Goal: Information Seeking & Learning: Learn about a topic

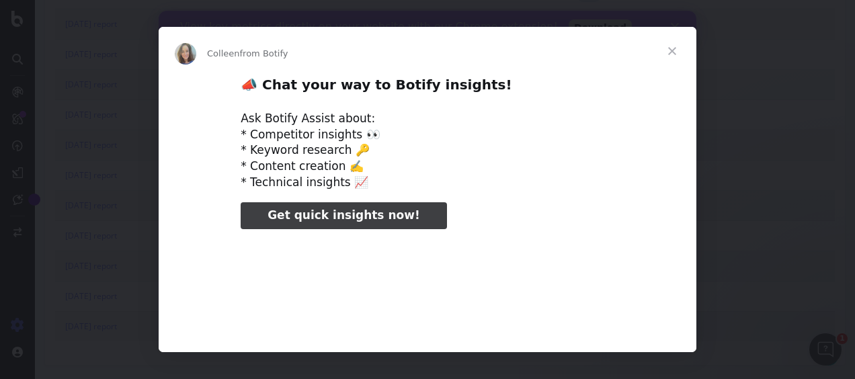
scroll to position [3533, 0]
type input "53637"
click at [669, 50] on span "Close" at bounding box center [672, 51] width 48 height 48
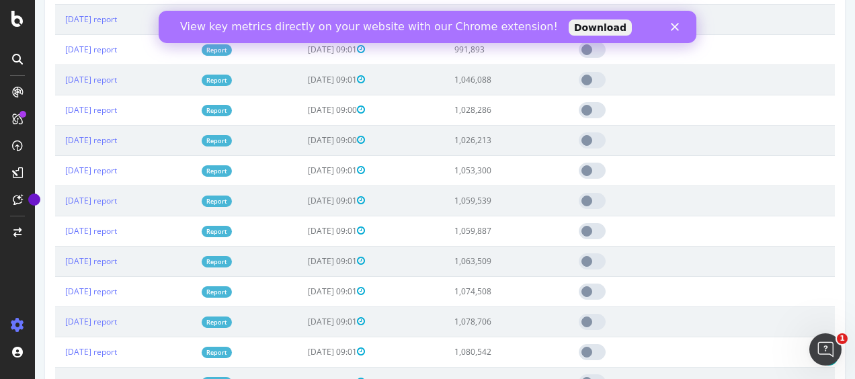
scroll to position [2323, 0]
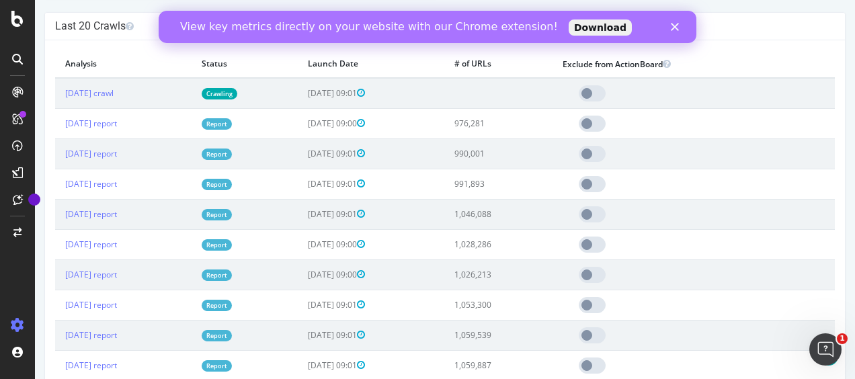
click at [675, 24] on icon "Close" at bounding box center [675, 27] width 8 height 8
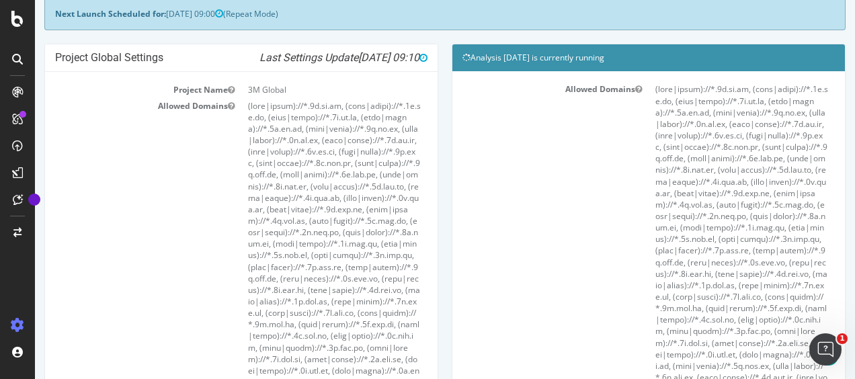
scroll to position [0, 0]
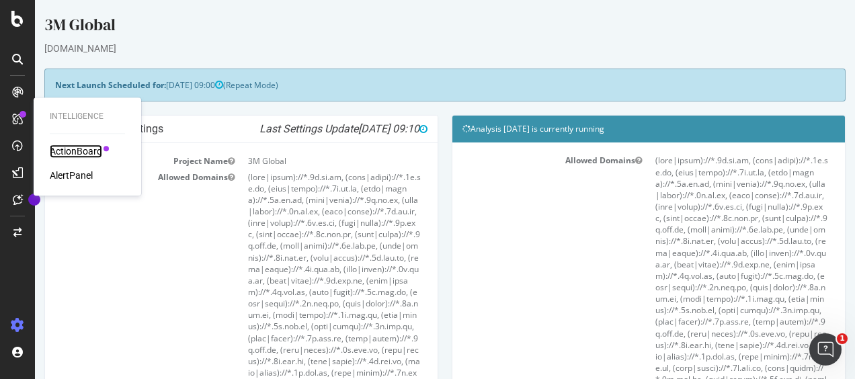
click at [79, 148] on div "ActionBoard" at bounding box center [76, 151] width 52 height 13
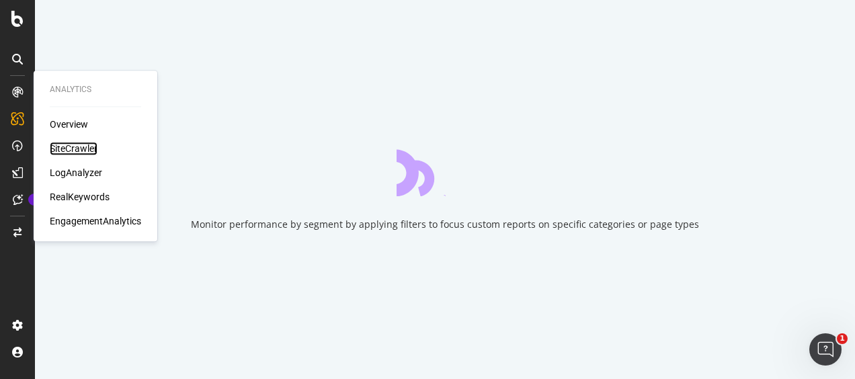
click at [83, 144] on div "SiteCrawler" at bounding box center [74, 148] width 48 height 13
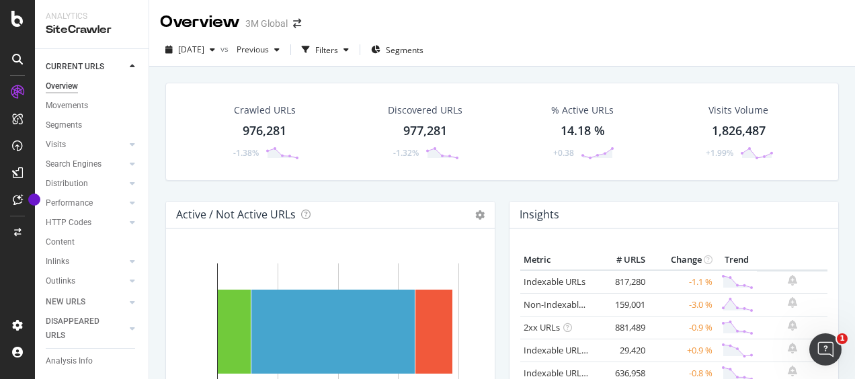
drag, startPoint x: 97, startPoint y: 294, endPoint x: 108, endPoint y: 295, distance: 10.8
click at [97, 295] on link "NEW URLS" at bounding box center [86, 302] width 80 height 14
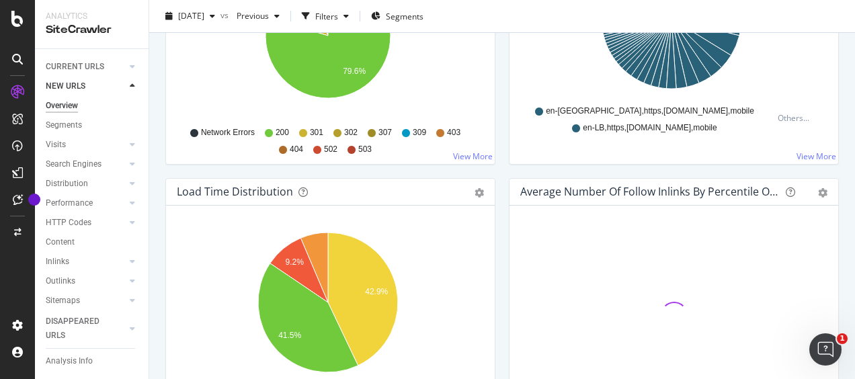
scroll to position [941, 0]
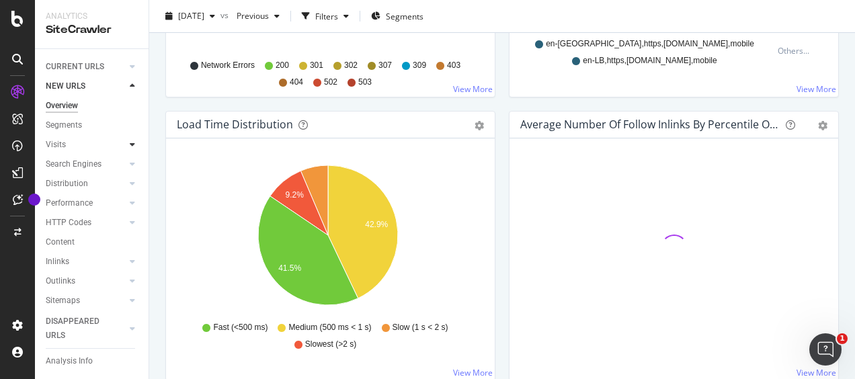
click at [130, 143] on icon at bounding box center [132, 144] width 5 height 8
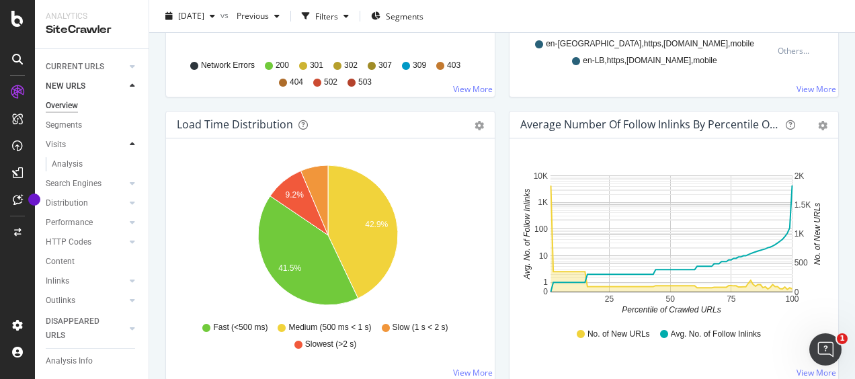
click at [130, 143] on icon at bounding box center [132, 144] width 5 height 8
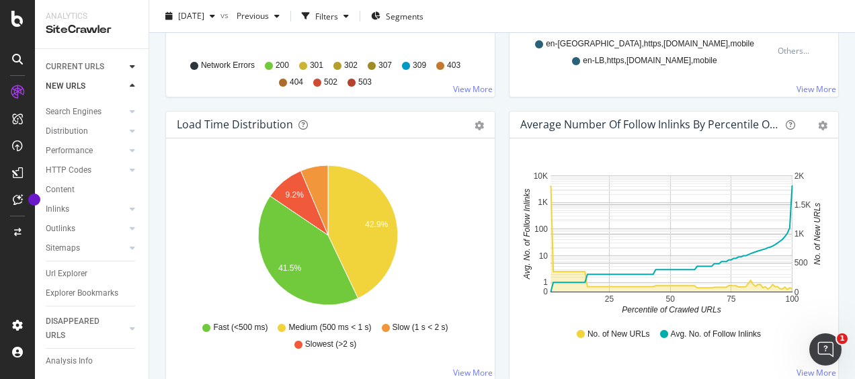
click at [133, 68] on icon at bounding box center [132, 67] width 5 height 8
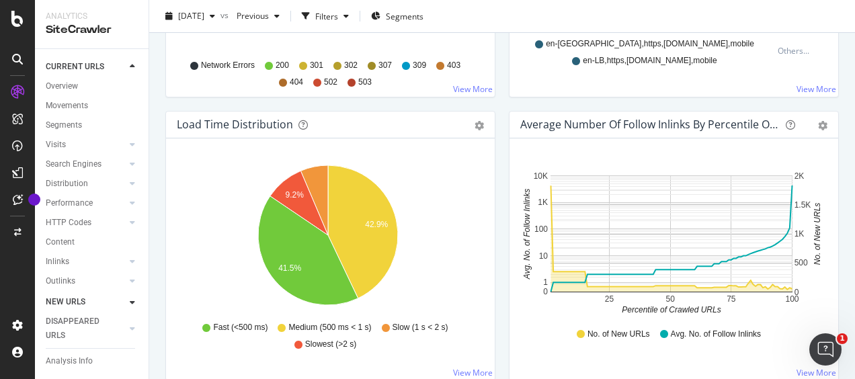
click at [133, 68] on icon at bounding box center [132, 67] width 5 height 8
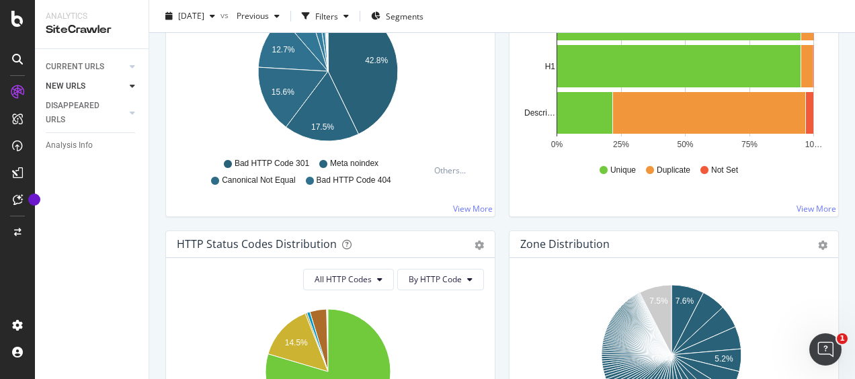
scroll to position [0, 0]
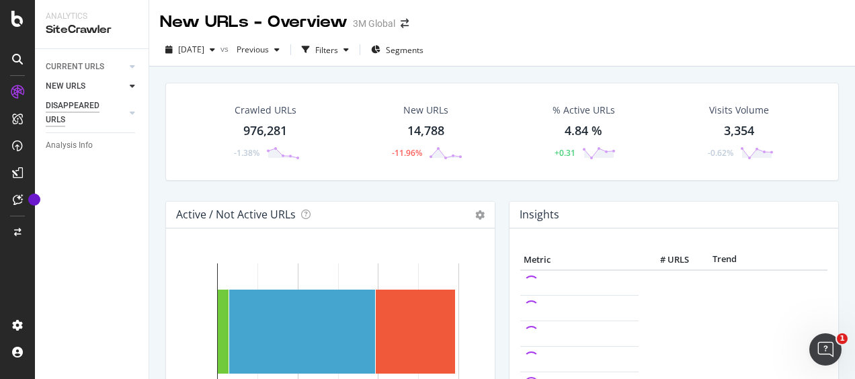
click at [83, 121] on div "DISAPPEARED URLS" at bounding box center [80, 113] width 68 height 28
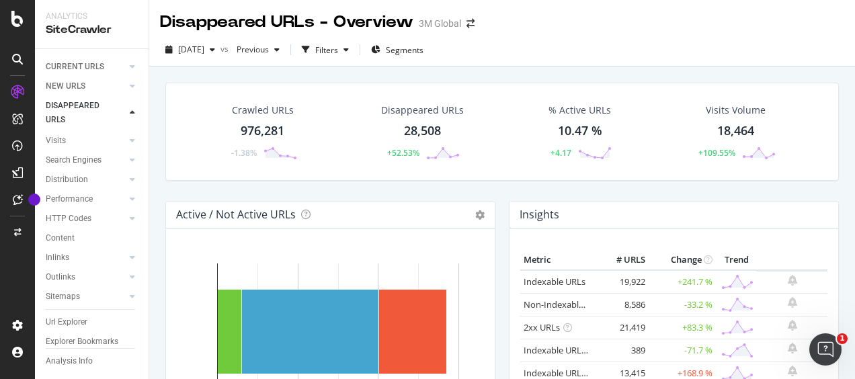
scroll to position [58, 0]
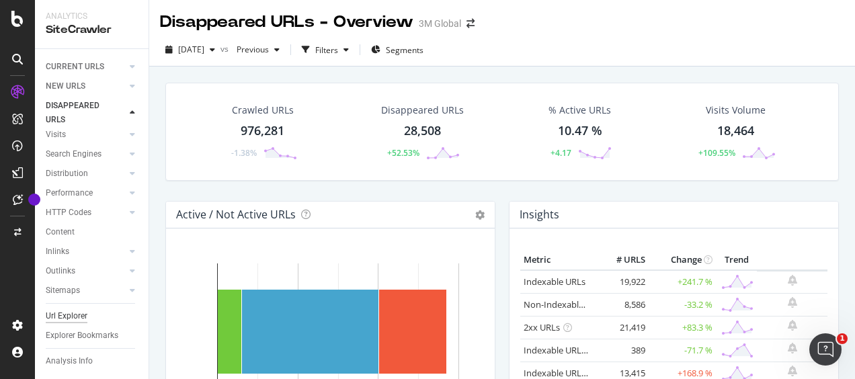
click at [67, 309] on div "Url Explorer" at bounding box center [67, 316] width 42 height 14
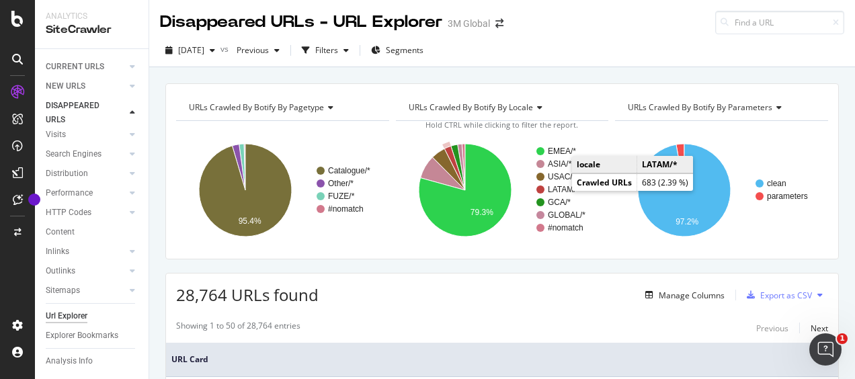
click at [559, 188] on text "LATAM/*" at bounding box center [564, 189] width 32 height 9
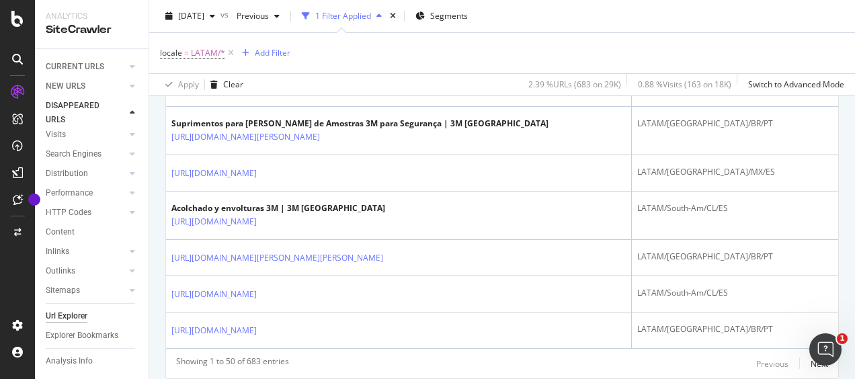
scroll to position [1882, 0]
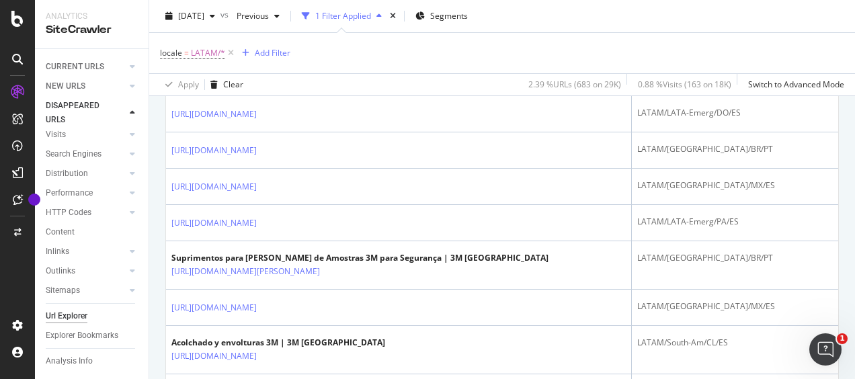
click at [359, 71] on div "Instrumentos e acessórios para patógenos 3M para Segurança | 3M Brasil" at bounding box center [347, 64] width 353 height 12
click at [315, 82] on icon at bounding box center [310, 78] width 9 height 8
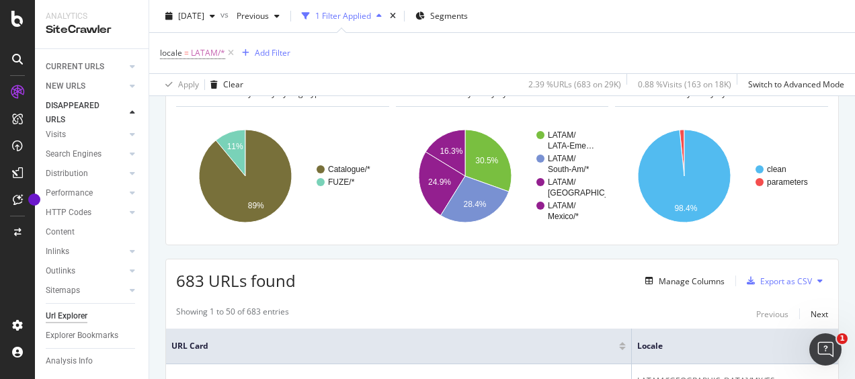
scroll to position [0, 0]
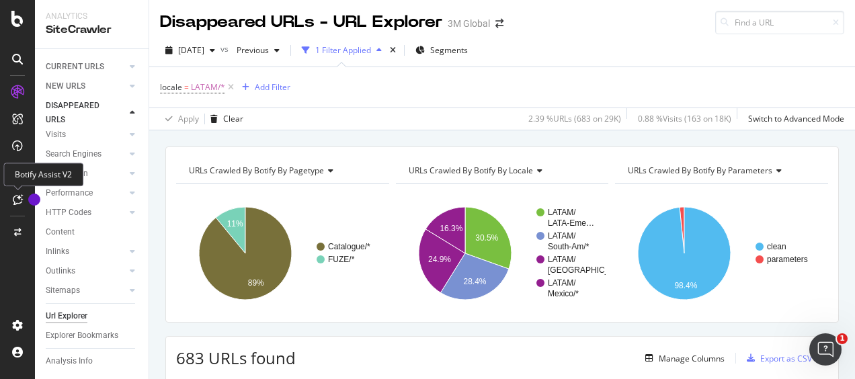
click at [17, 206] on div at bounding box center [18, 200] width 22 height 22
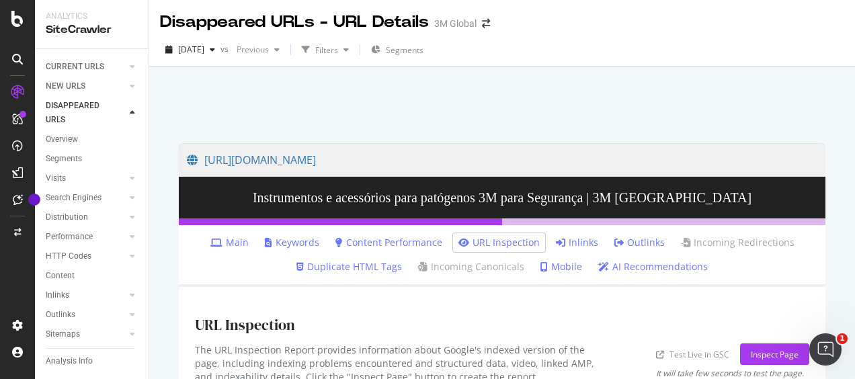
scroll to position [66, 0]
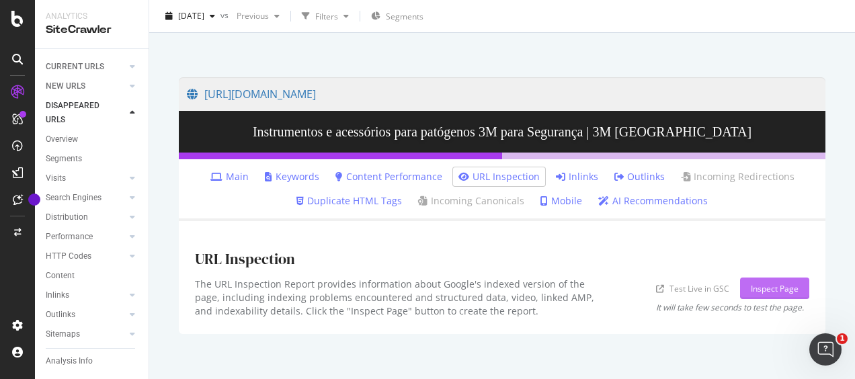
click at [765, 291] on div "Inspect Page" at bounding box center [775, 288] width 48 height 11
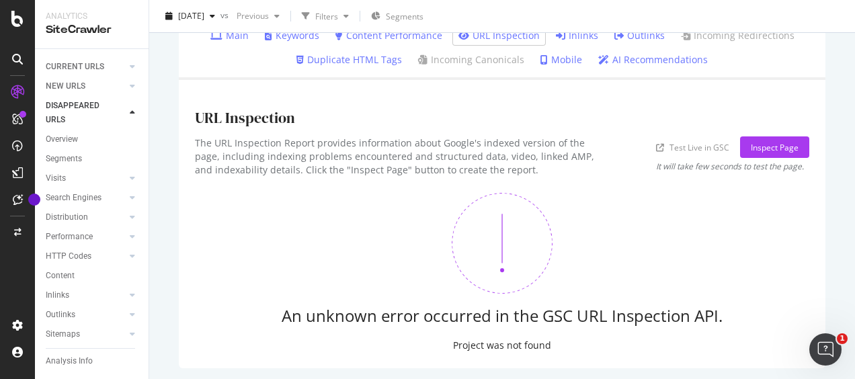
scroll to position [210, 0]
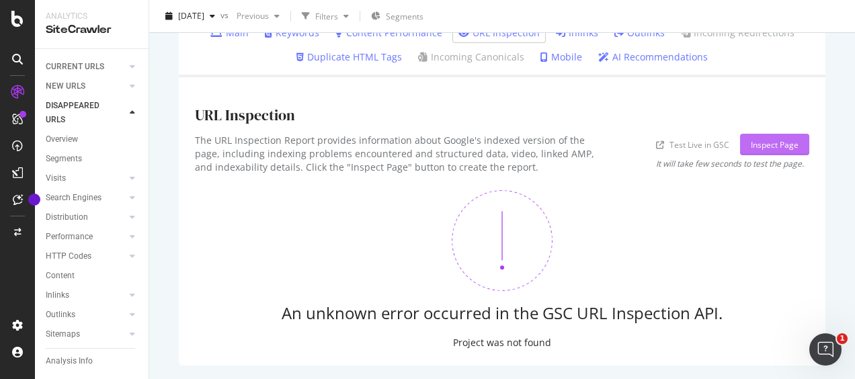
click at [764, 151] on div "Inspect Page" at bounding box center [775, 144] width 48 height 20
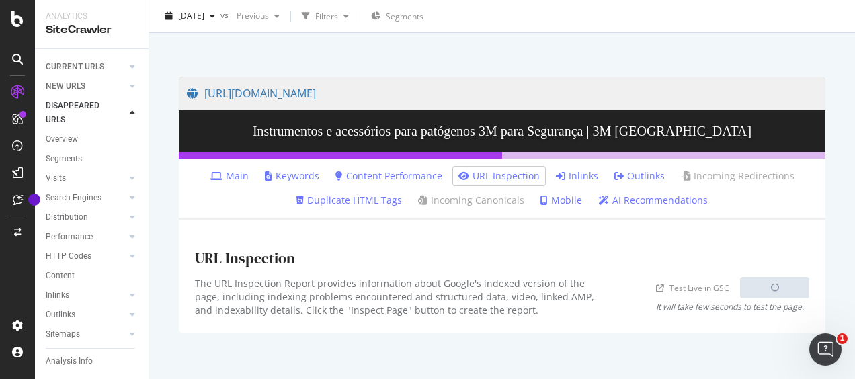
scroll to position [66, 0]
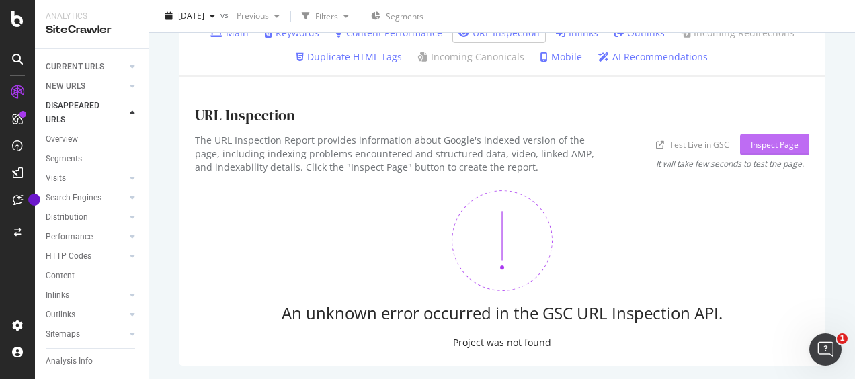
click at [765, 144] on div "Inspect Page" at bounding box center [775, 144] width 48 height 11
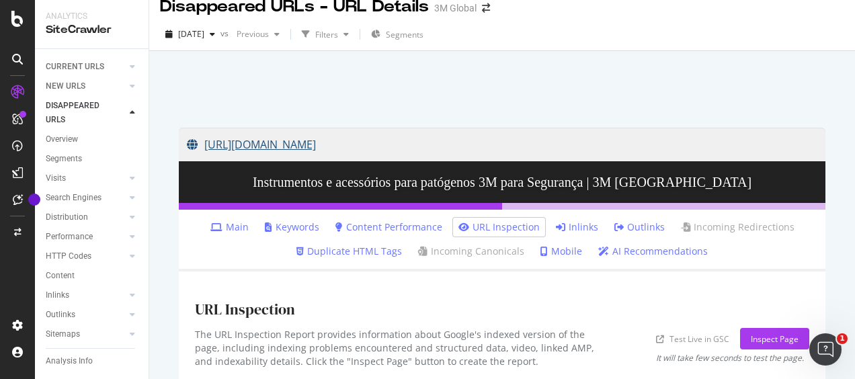
scroll to position [0, 0]
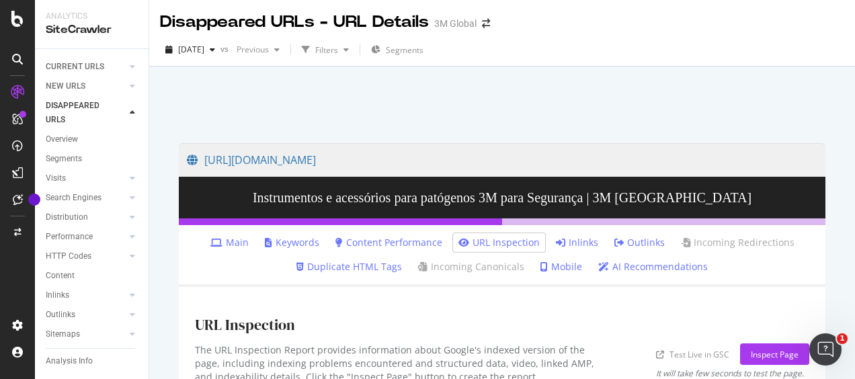
click at [292, 253] on ul "Main Keywords Content Performance URL Inspection Inlinks Outlinks Incoming Redi…" at bounding box center [502, 256] width 647 height 62
click at [309, 244] on link "Keywords" at bounding box center [292, 242] width 54 height 13
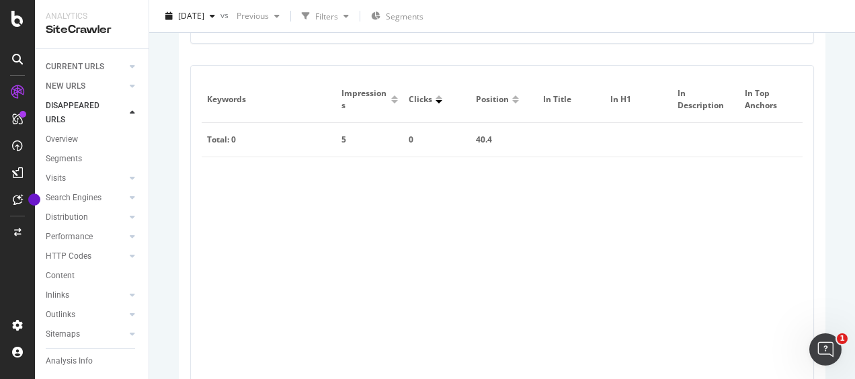
scroll to position [605, 0]
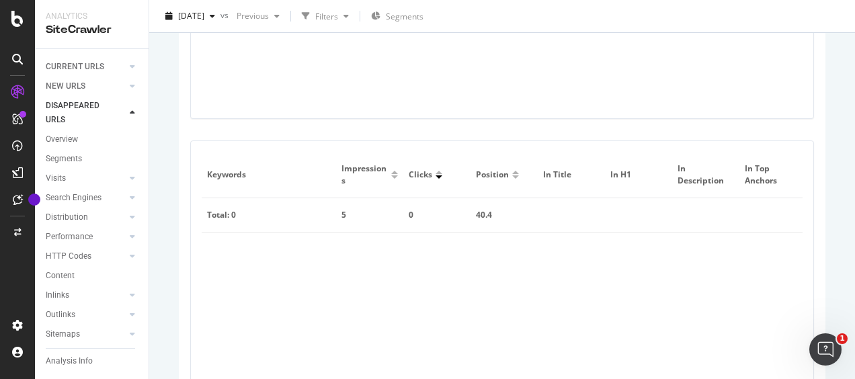
click at [492, 215] on div "40.4" at bounding box center [501, 215] width 51 height 12
click at [130, 181] on icon at bounding box center [132, 178] width 5 height 8
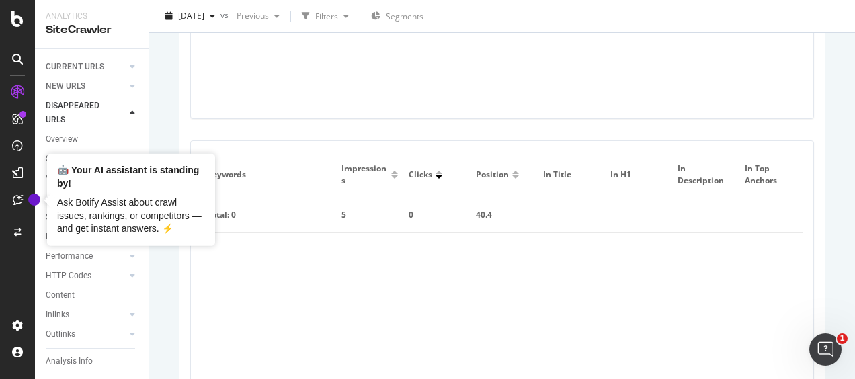
click at [70, 196] on div "Ask Botify Assist about crawl issues, rankings, or competitors — and get instan…" at bounding box center [131, 216] width 148 height 40
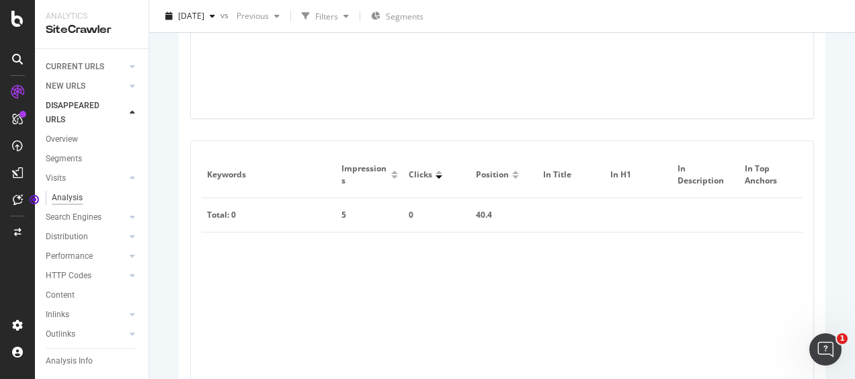
click at [70, 199] on div "Analysis" at bounding box center [67, 198] width 31 height 14
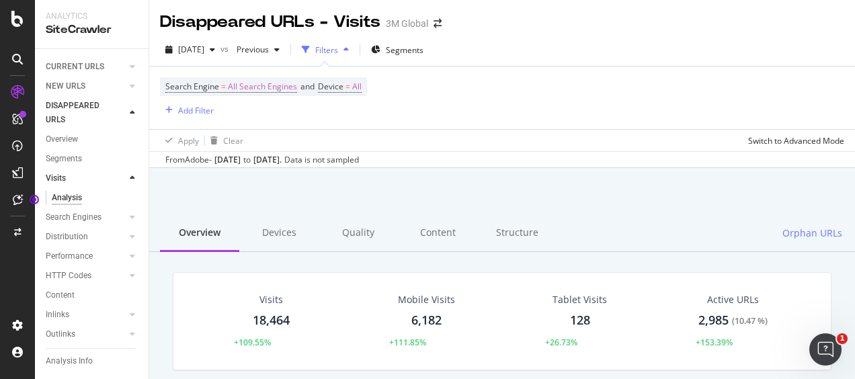
scroll to position [11, 11]
